Goal: Task Accomplishment & Management: Manage account settings

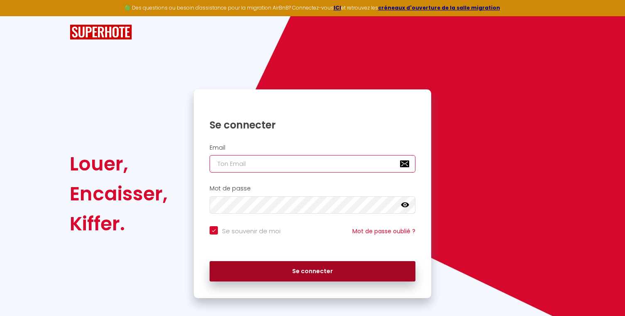
type input "[EMAIL_ADDRESS][DOMAIN_NAME]"
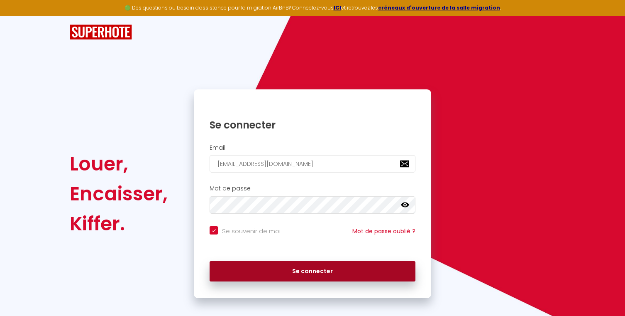
click at [295, 274] on button "Se connecter" at bounding box center [313, 271] width 206 height 21
checkbox input "true"
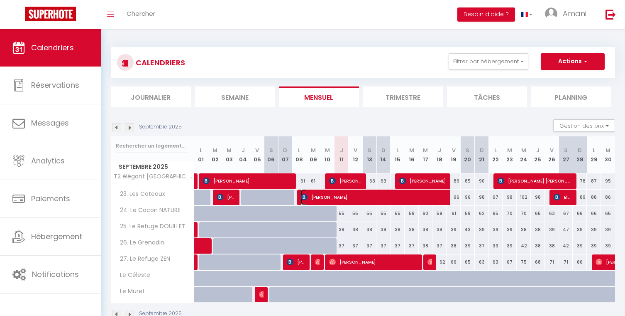
click at [320, 196] on span "[PERSON_NAME]" at bounding box center [374, 197] width 146 height 16
select select "OK"
select select "0"
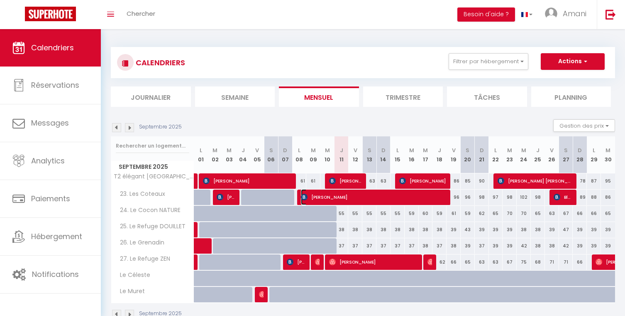
select select "1"
select select
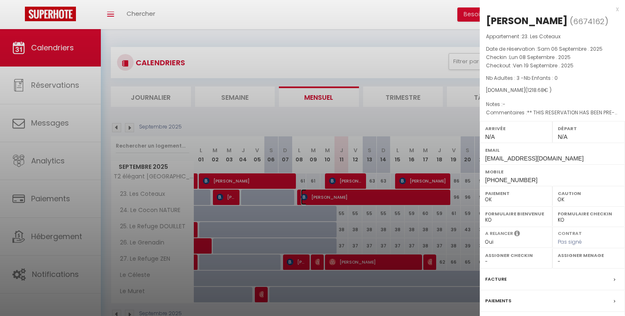
select select "44093"
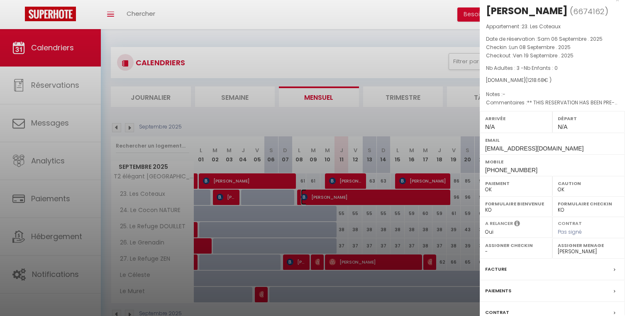
scroll to position [17, 0]
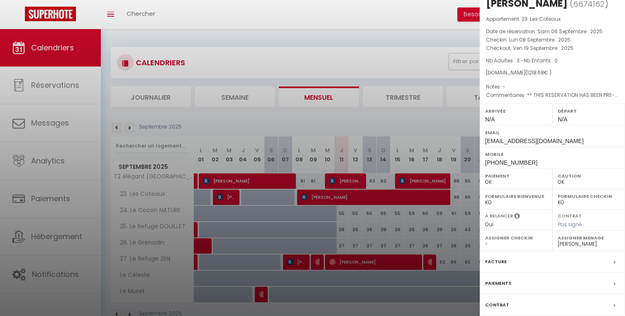
click at [357, 54] on div at bounding box center [312, 158] width 625 height 316
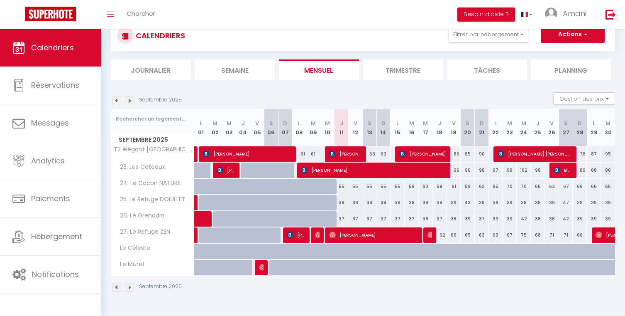
scroll to position [29, 0]
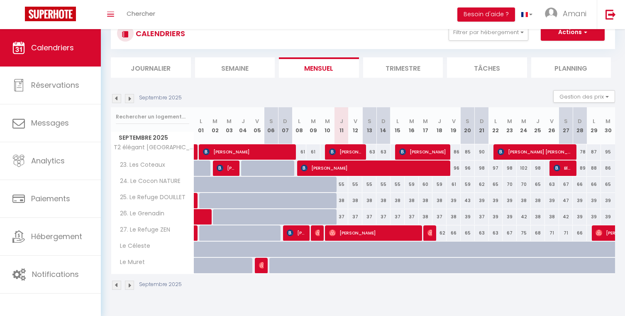
click at [290, 221] on div at bounding box center [291, 221] width 14 height 16
type input "37"
type input "Dim 07 Septembre 2025"
type input "Lun 08 Septembre 2025"
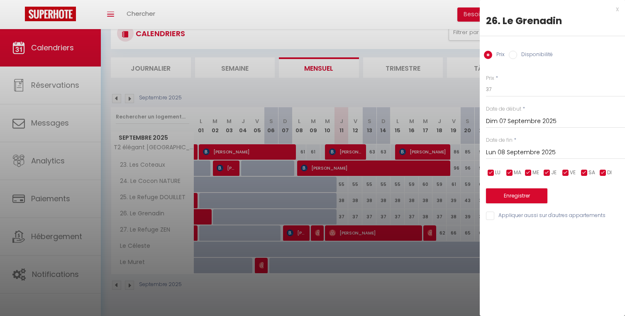
click at [616, 10] on div "x" at bounding box center [549, 9] width 139 height 10
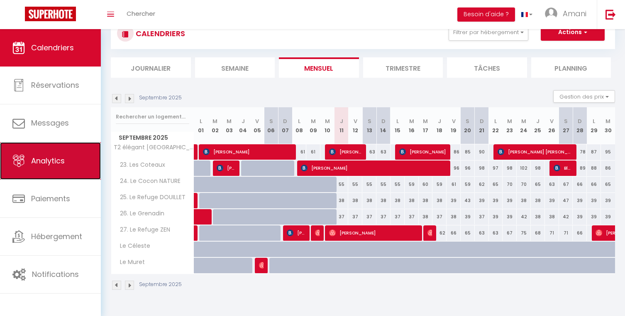
click at [70, 159] on link "Analytics" at bounding box center [50, 160] width 101 height 37
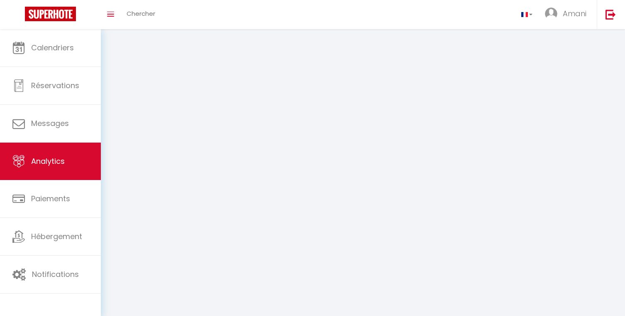
select select "2025"
select select "9"
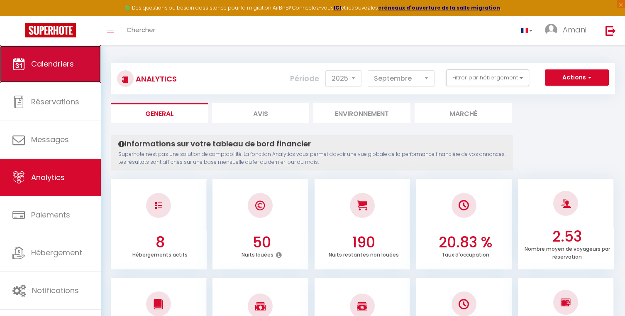
click at [65, 64] on span "Calendriers" at bounding box center [52, 64] width 43 height 10
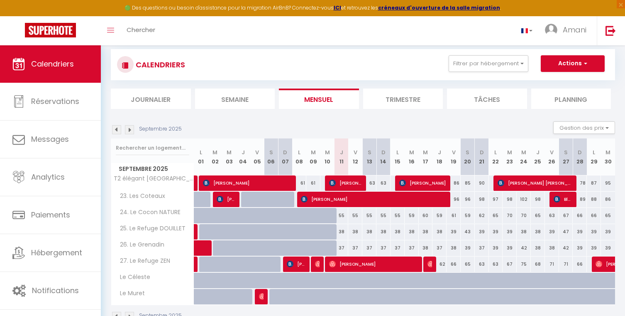
scroll to position [8, 0]
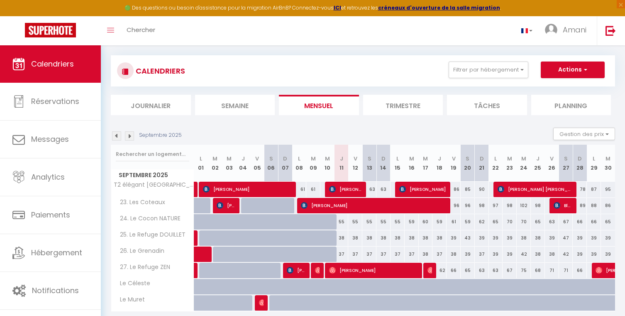
click at [115, 135] on img at bounding box center [116, 135] width 9 height 9
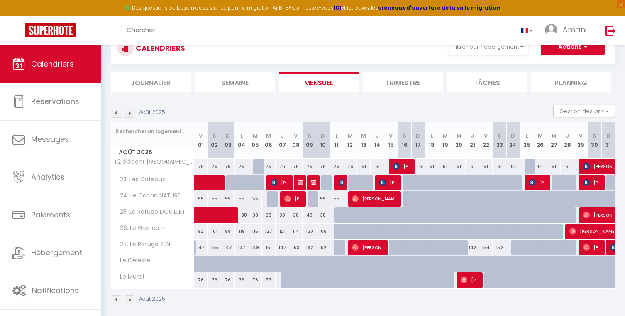
scroll to position [42, 0]
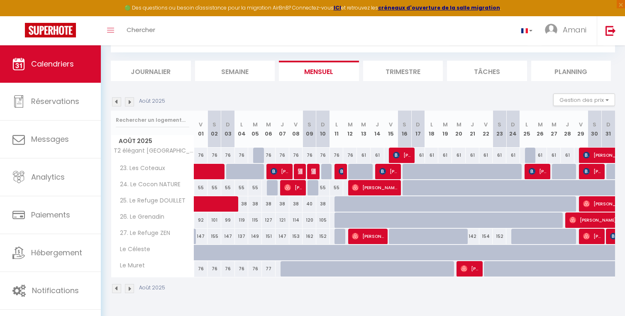
click at [115, 100] on img at bounding box center [116, 101] width 9 height 9
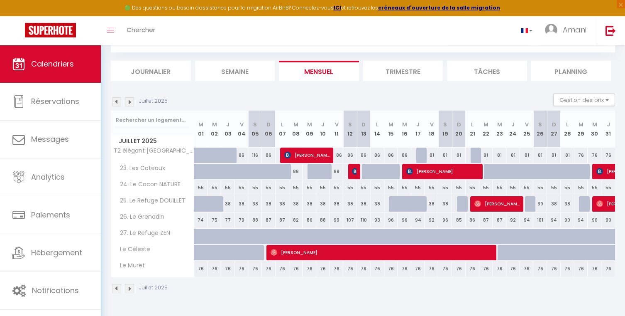
click at [117, 102] on img at bounding box center [116, 101] width 9 height 9
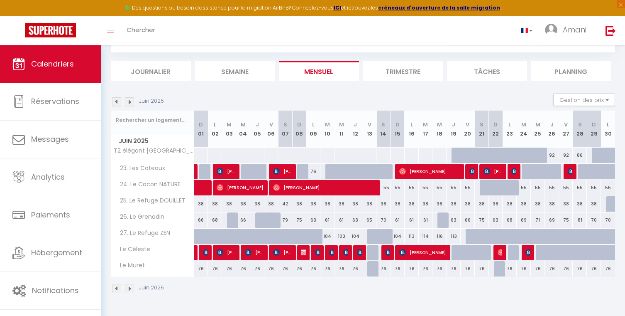
click at [132, 103] on img at bounding box center [129, 101] width 9 height 9
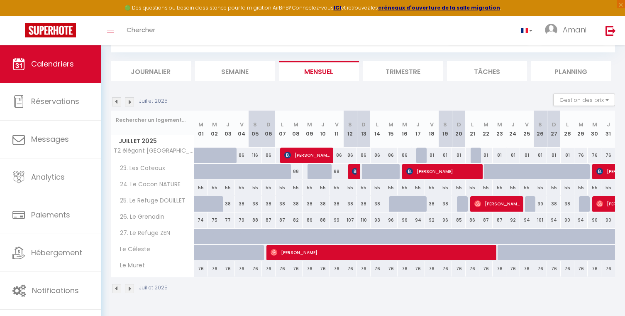
click at [128, 100] on img at bounding box center [129, 101] width 9 height 9
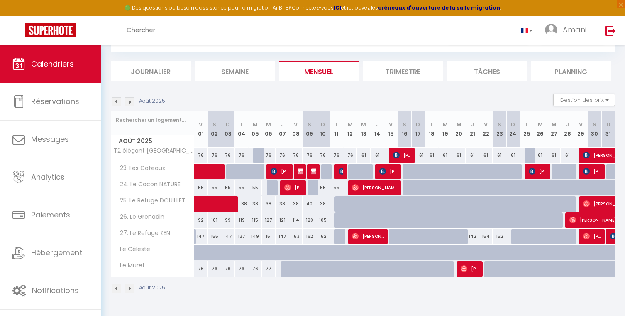
click at [129, 100] on img at bounding box center [129, 101] width 9 height 9
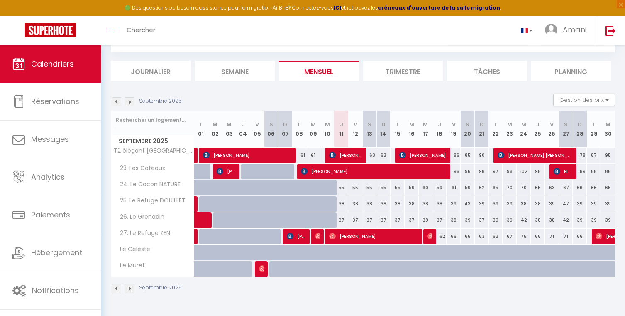
click at [129, 100] on img at bounding box center [129, 101] width 9 height 9
